Goal: Use online tool/utility: Utilize a website feature to perform a specific function

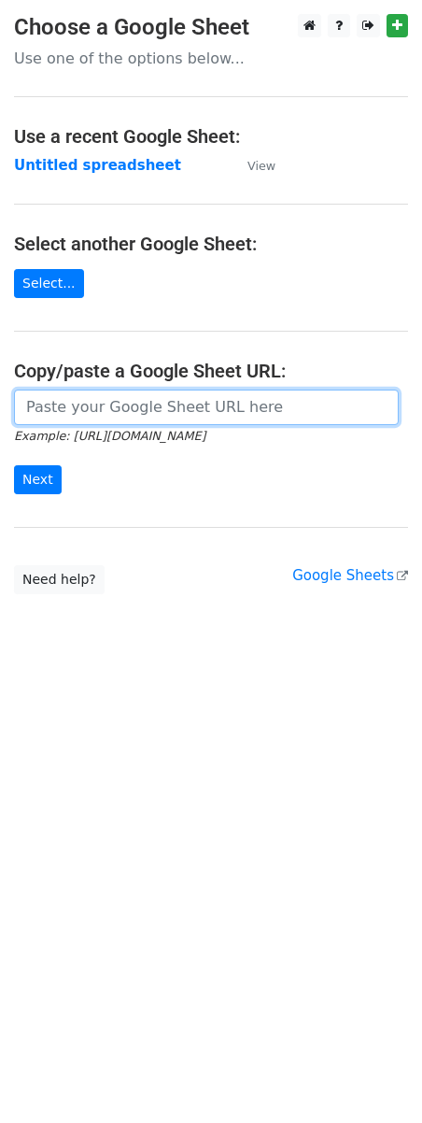
drag, startPoint x: 0, startPoint y: 0, endPoint x: 134, endPoint y: 407, distance: 428.8
click at [134, 408] on input "url" at bounding box center [206, 406] width 385 height 35
paste input "[URL][DOMAIN_NAME]"
type input "[URL][DOMAIN_NAME]"
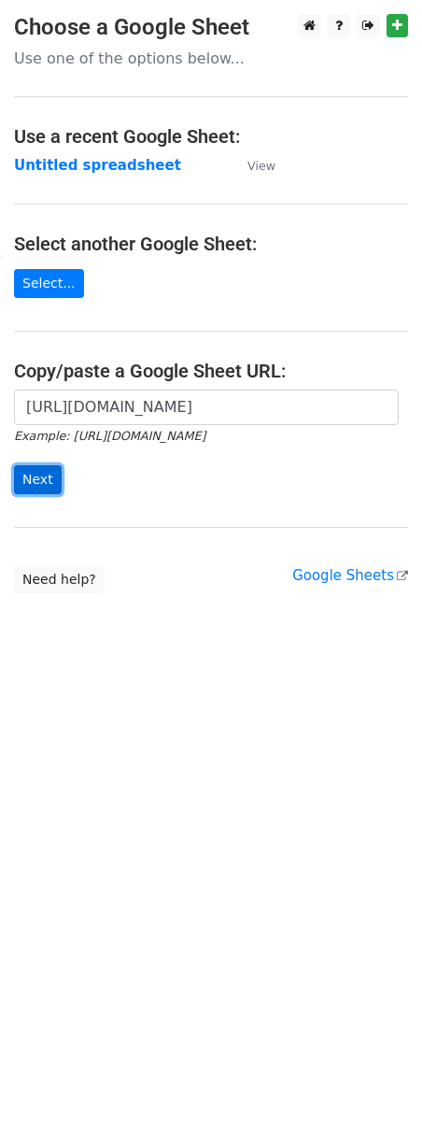
click at [35, 471] on input "Next" at bounding box center [38, 479] width 48 height 29
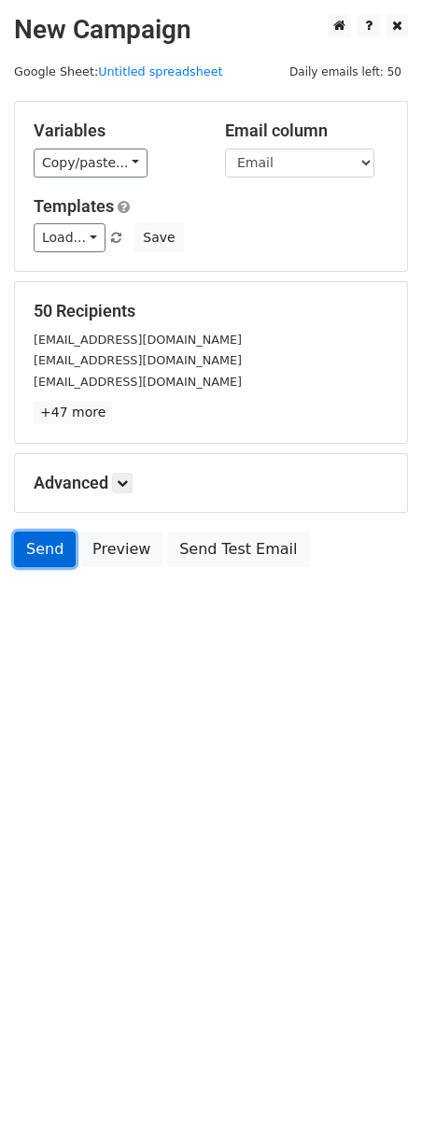
click at [27, 564] on link "Send" at bounding box center [45, 548] width 62 height 35
